Goal: Go to known website: Access a specific website the user already knows

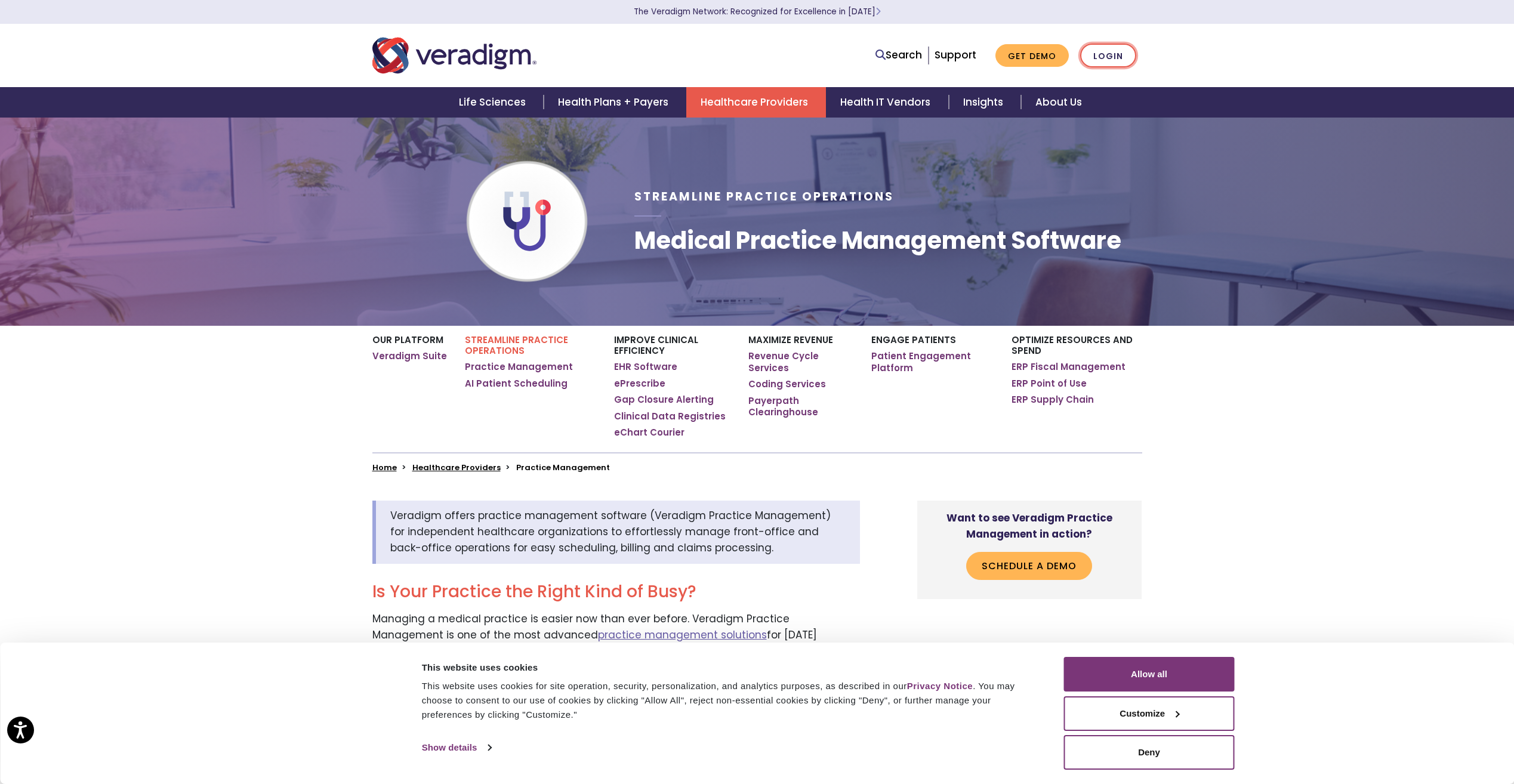
click at [1100, 58] on link "Login" at bounding box center [1107, 55] width 56 height 24
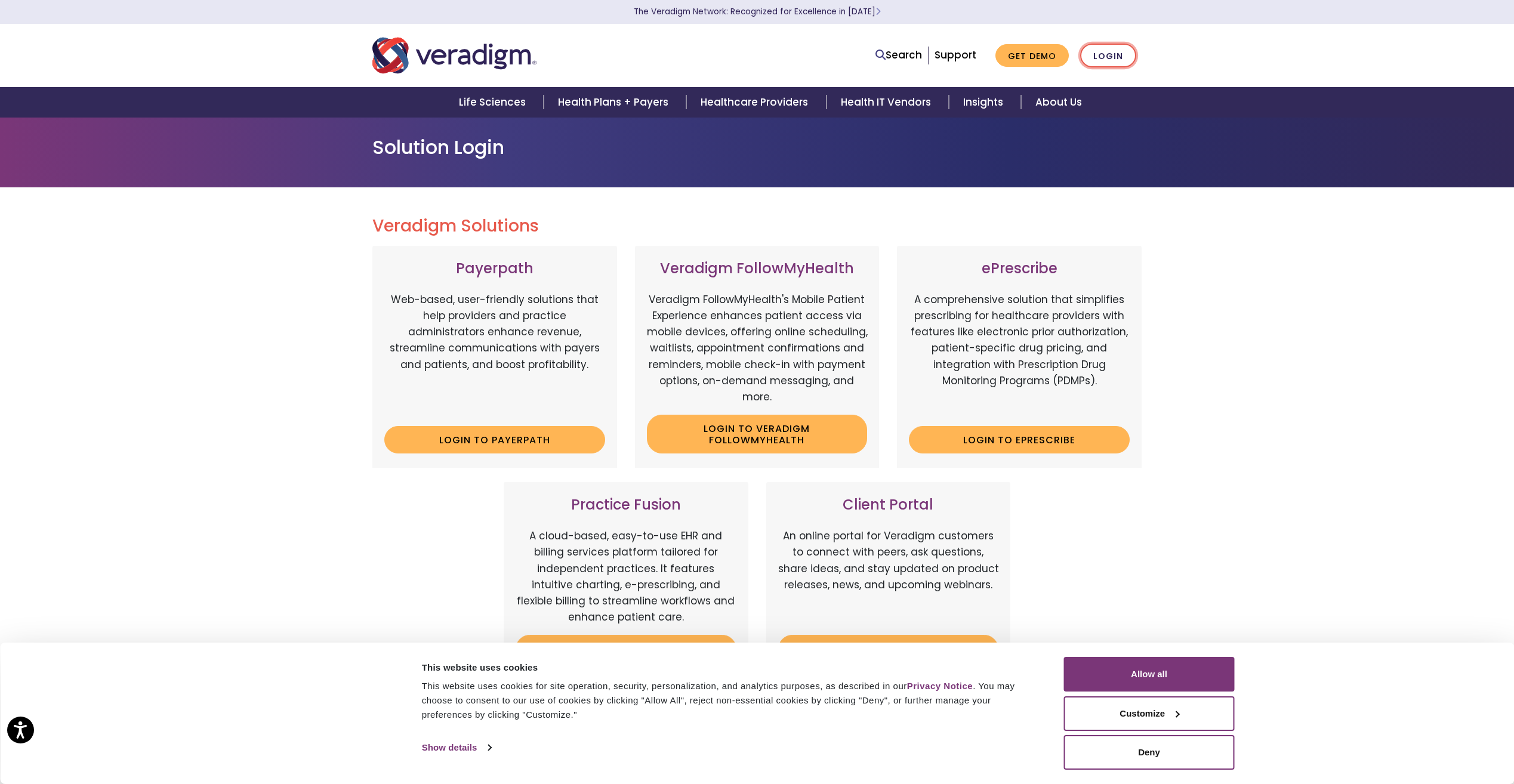
click at [1104, 59] on link "Login" at bounding box center [1107, 55] width 56 height 24
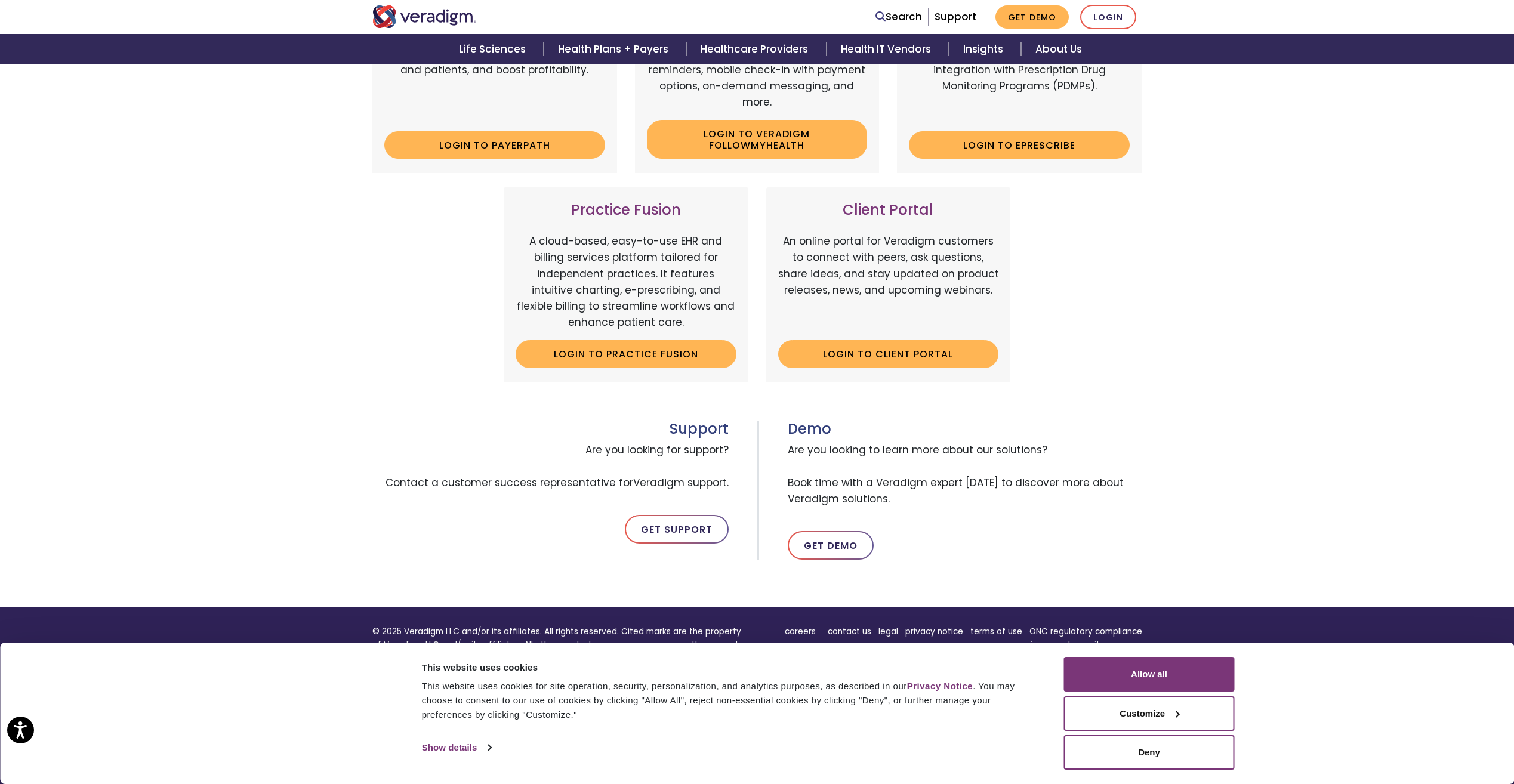
scroll to position [314, 0]
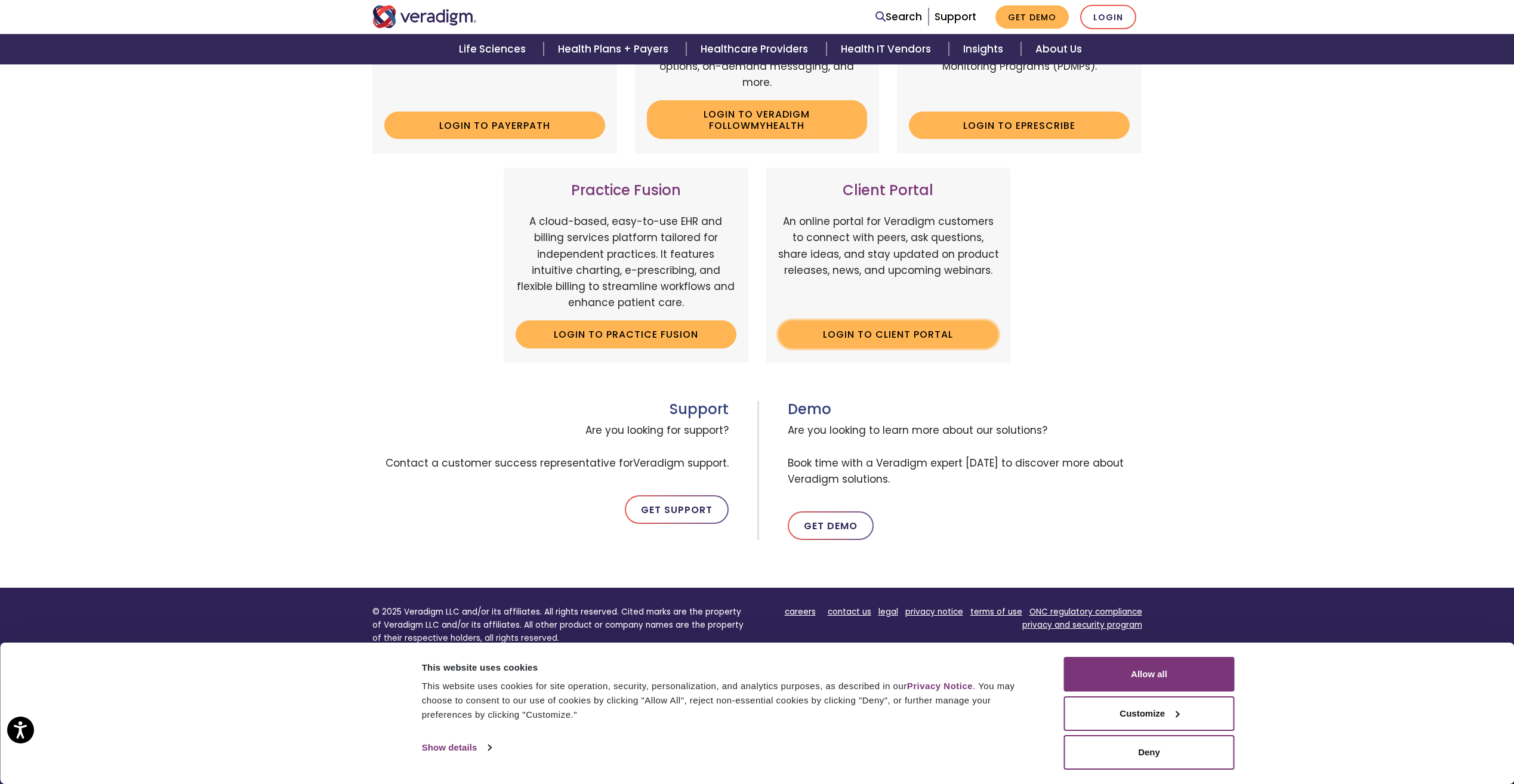
click at [913, 334] on link "Login to Client Portal" at bounding box center [888, 334] width 221 height 28
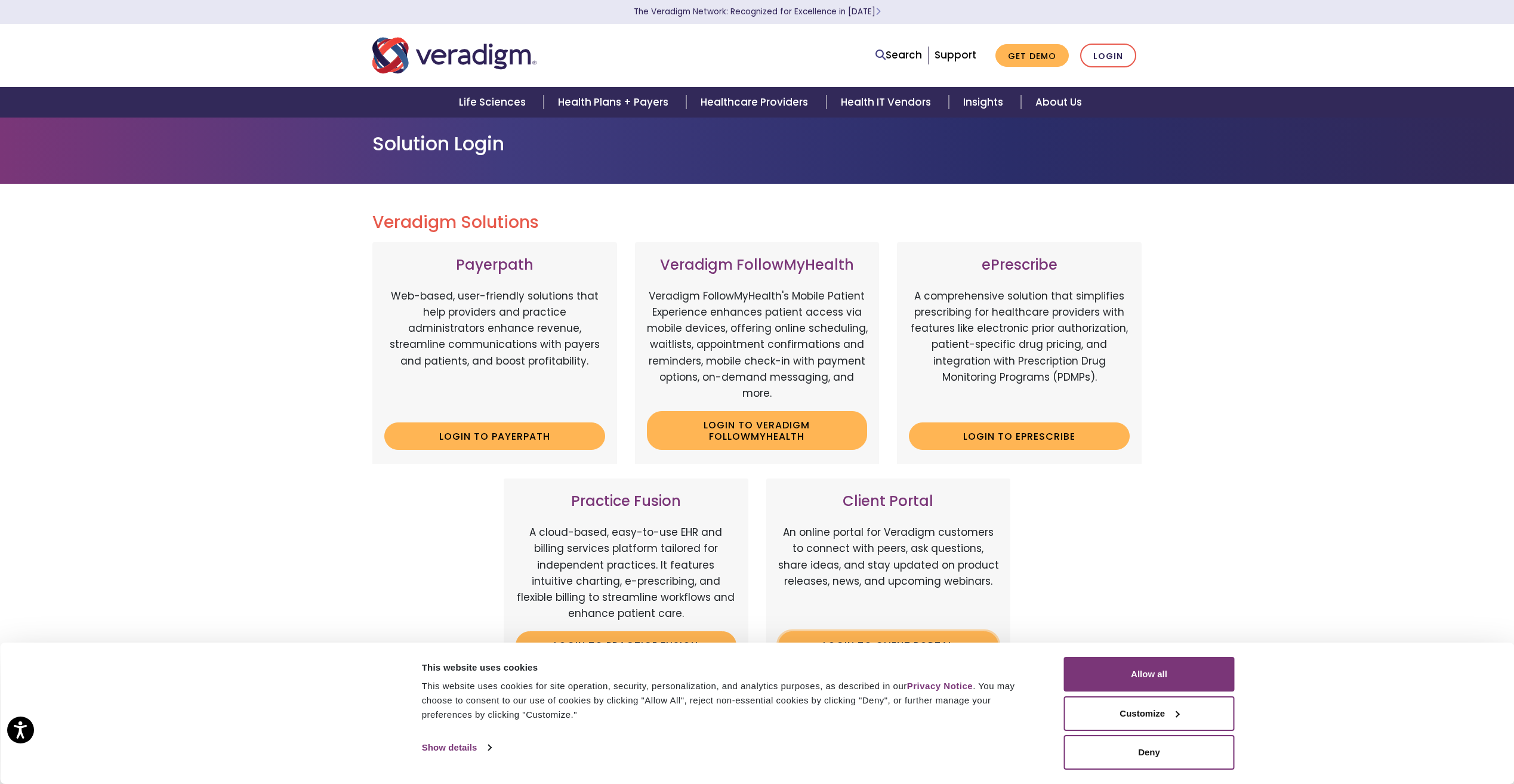
scroll to position [0, 0]
